Goal: Find specific page/section: Find specific page/section

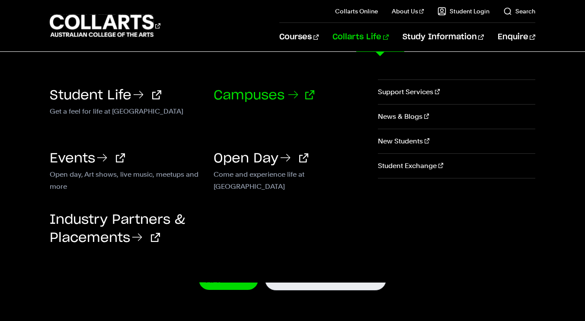
click at [268, 97] on link "Campuses" at bounding box center [263, 95] width 101 height 13
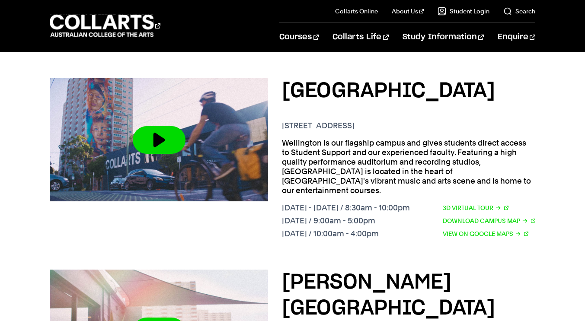
scroll to position [351, 0]
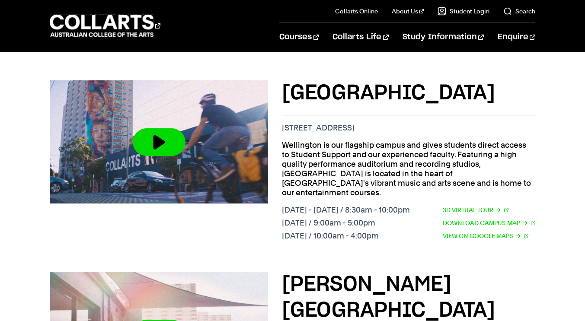
drag, startPoint x: 586, startPoint y: 25, endPoint x: 577, endPoint y: 94, distance: 68.9
click at [485, 205] on link "3D Virtual Tour" at bounding box center [475, 210] width 66 height 10
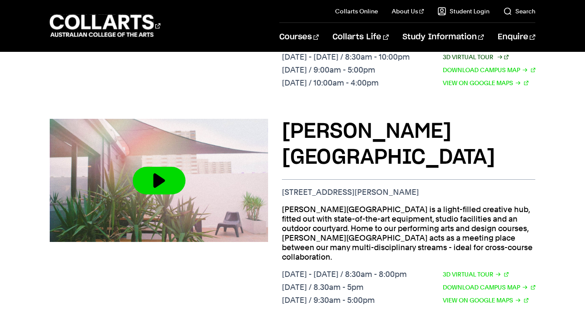
scroll to position [506, 0]
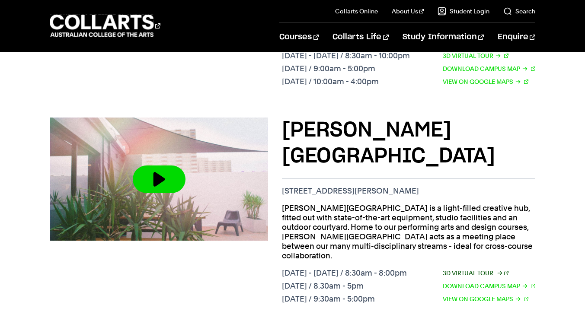
click at [473, 268] on link "3D Virtual Tour" at bounding box center [475, 273] width 66 height 10
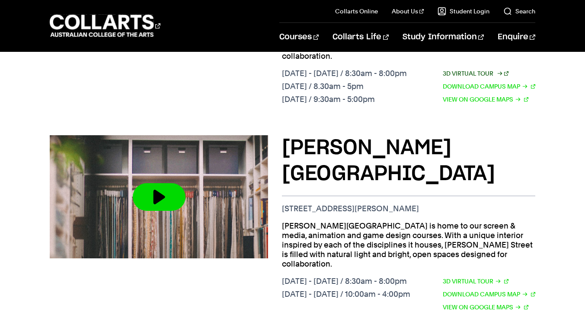
scroll to position [710, 0]
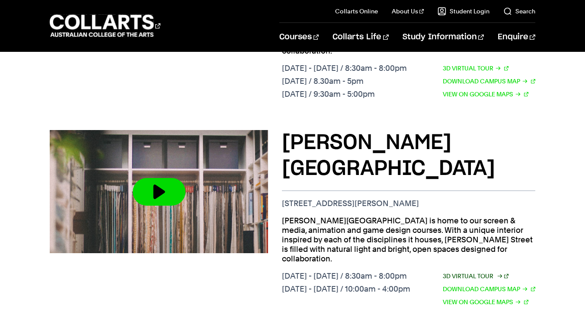
click at [481, 271] on link "3D Virtual Tour" at bounding box center [475, 276] width 66 height 10
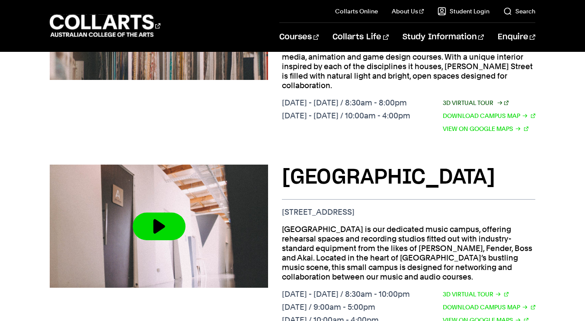
scroll to position [875, 0]
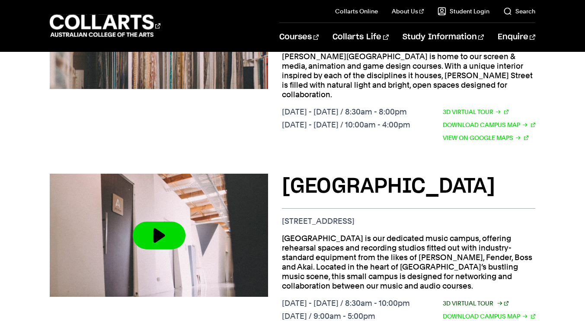
click at [468, 299] on link "3D Virtual Tour" at bounding box center [475, 304] width 66 height 10
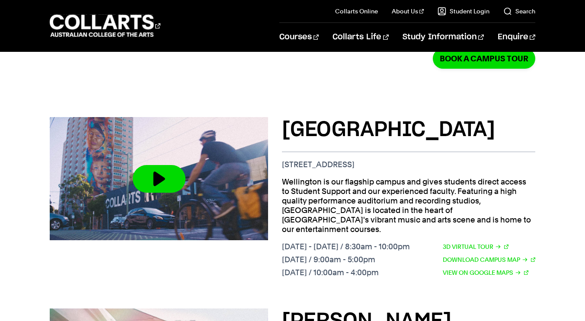
scroll to position [318, 0]
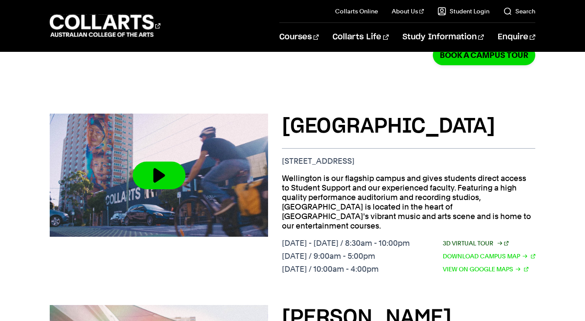
click at [473, 239] on link "3D Virtual Tour" at bounding box center [475, 244] width 66 height 10
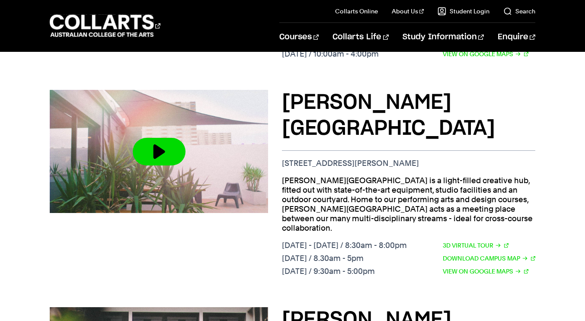
scroll to position [534, 0]
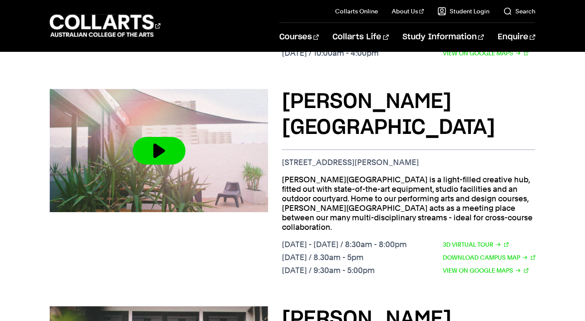
drag, startPoint x: 395, startPoint y: 115, endPoint x: 279, endPoint y: 111, distance: 116.7
click at [279, 111] on div "[PERSON_NAME][GEOGRAPHIC_DATA] [STREET_ADDRESS][PERSON_NAME] [PERSON_NAME][GEOG…" at bounding box center [292, 183] width 485 height 217
copy p "[STREET_ADDRESS][PERSON_NAME]"
click at [535, 92] on div "[GEOGRAPHIC_DATA] [STREET_ADDRESS] [GEOGRAPHIC_DATA] is our flagship campus and…" at bounding box center [292, 288] width 585 height 808
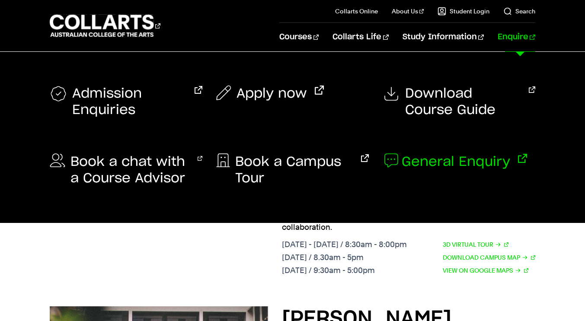
click at [460, 162] on span "General Enquiry" at bounding box center [455, 162] width 108 height 16
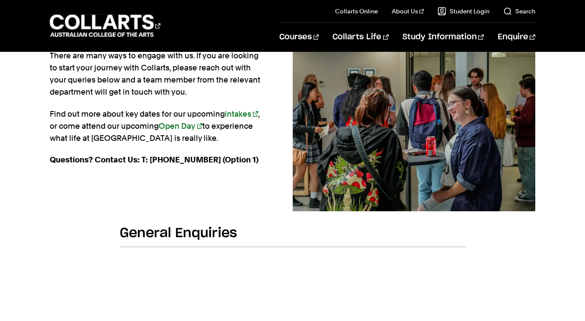
scroll to position [101, 0]
